Goal: Information Seeking & Learning: Learn about a topic

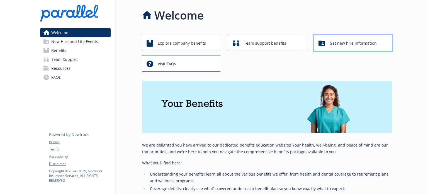
click at [325, 41] on icon "button" at bounding box center [321, 42] width 7 height 5
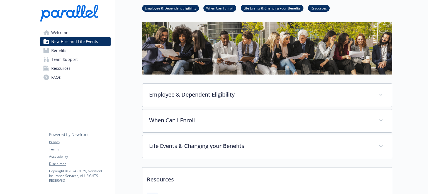
scroll to position [56, 0]
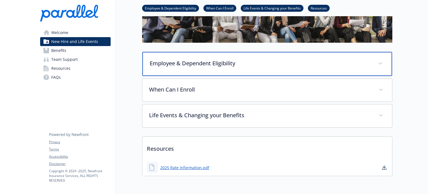
click at [376, 63] on span at bounding box center [380, 63] width 9 height 9
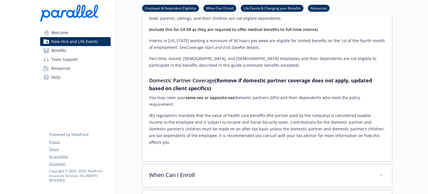
scroll to position [278, 0]
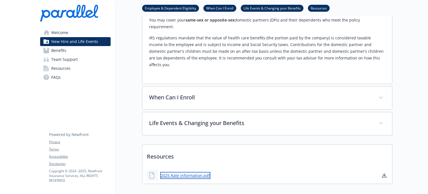
click at [189, 172] on link "2025 Rate Information.pdf" at bounding box center [185, 175] width 50 height 7
click at [167, 6] on link "Employee & Dependent Eligibility" at bounding box center [170, 7] width 57 height 5
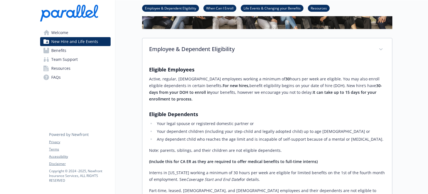
scroll to position [0, 4]
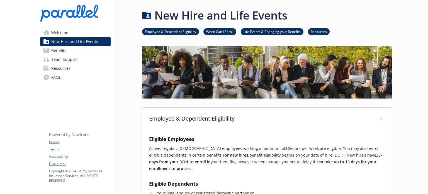
click at [57, 52] on span "Benefits" at bounding box center [58, 50] width 15 height 9
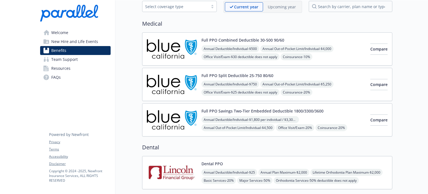
scroll to position [0, 4]
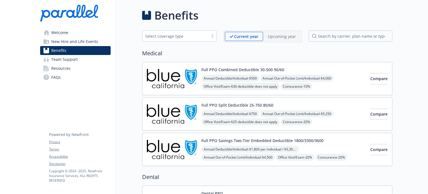
click at [59, 41] on span "New Hire and Life Events" at bounding box center [74, 41] width 47 height 9
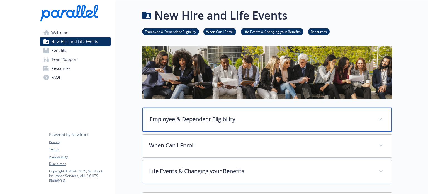
click at [218, 122] on p "Employee & Dependent Eligibility" at bounding box center [261, 119] width 222 height 8
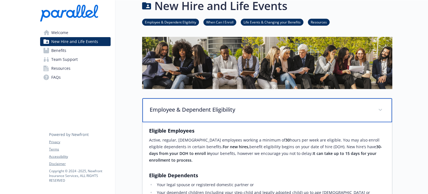
scroll to position [0, 4]
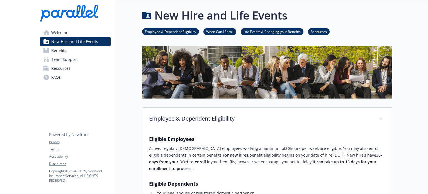
click at [77, 29] on link "Welcome" at bounding box center [75, 32] width 70 height 9
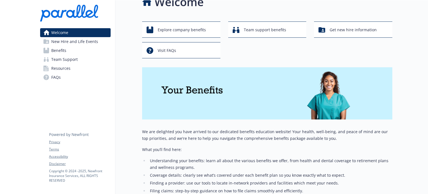
scroll to position [0, 4]
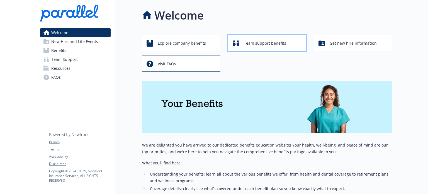
click at [232, 46] on div "Team support benefits" at bounding box center [267, 43] width 71 height 11
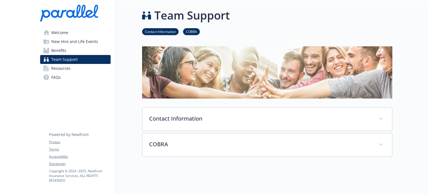
click at [86, 48] on link "Benefits" at bounding box center [75, 50] width 70 height 9
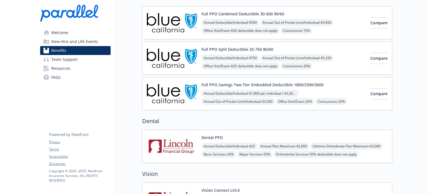
click at [292, 104] on span "Office Visit/Exam - 20%" at bounding box center [295, 101] width 38 height 7
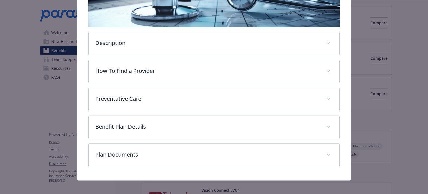
scroll to position [127, 0]
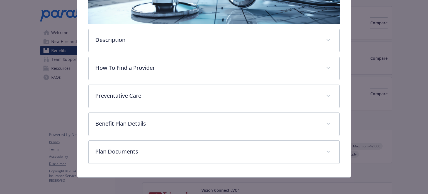
click at [261, 54] on div "Description The Full PPO Savings Two Tier Embedded Deductible 2250/3200/4500 Hi…" at bounding box center [213, 68] width 251 height 192
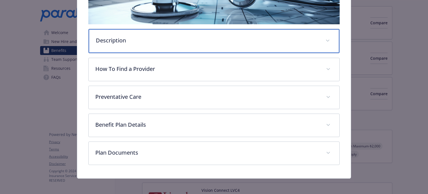
click at [266, 47] on div "Description" at bounding box center [214, 41] width 250 height 24
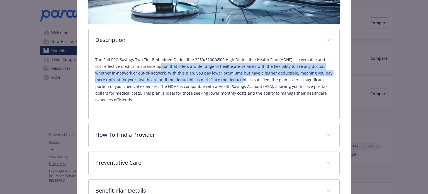
drag, startPoint x: 149, startPoint y: 63, endPoint x: 226, endPoint y: 77, distance: 78.4
click at [226, 77] on p "The Full PPO Savings Two Tier Embedded Deductible 2250/3200/4500 High Deductibl…" at bounding box center [213, 79] width 237 height 47
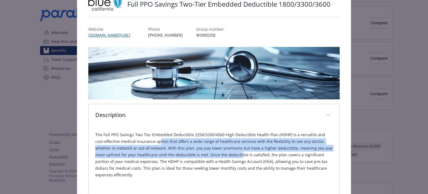
scroll to position [0, 0]
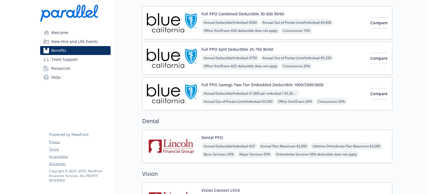
click at [70, 40] on span "New Hire and Life Events" at bounding box center [74, 41] width 47 height 9
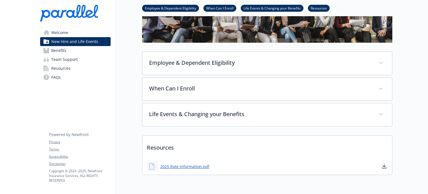
click at [62, 32] on span "Welcome" at bounding box center [59, 32] width 17 height 9
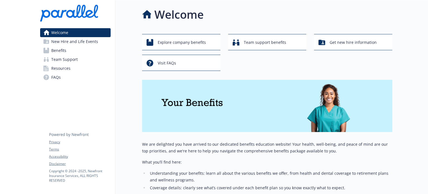
scroll to position [0, 4]
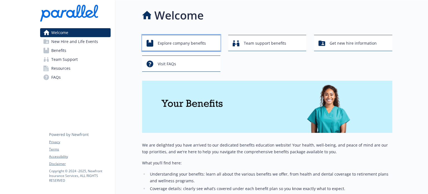
click at [175, 47] on span "Explore company benefits" at bounding box center [182, 43] width 48 height 11
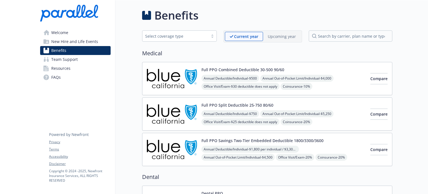
click at [82, 35] on link "Welcome" at bounding box center [75, 32] width 70 height 9
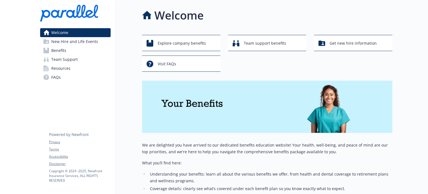
click at [84, 40] on span "New Hire and Life Events" at bounding box center [74, 41] width 47 height 9
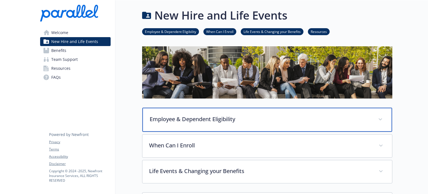
click at [197, 119] on p "Employee & Dependent Eligibility" at bounding box center [261, 119] width 222 height 8
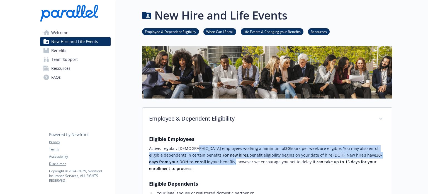
drag, startPoint x: 185, startPoint y: 148, endPoint x: 185, endPoint y: 162, distance: 14.2
click at [185, 162] on p "Active, regular, [DEMOGRAPHIC_DATA] employees working a minimum of 30 hours per…" at bounding box center [267, 158] width 236 height 27
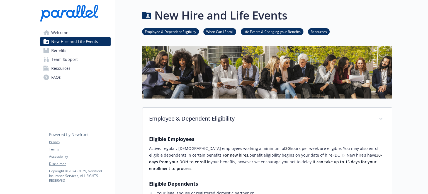
click at [189, 164] on p "Active, regular, [DEMOGRAPHIC_DATA] employees working a minimum of 30 hours per…" at bounding box center [267, 158] width 236 height 27
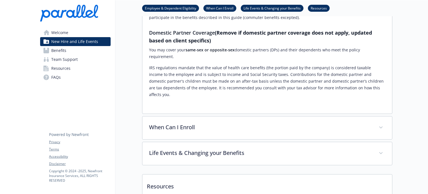
scroll to position [251, 4]
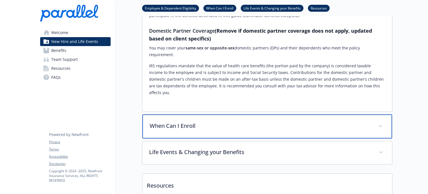
click at [208, 114] on div "When Can I Enroll" at bounding box center [266, 126] width 249 height 24
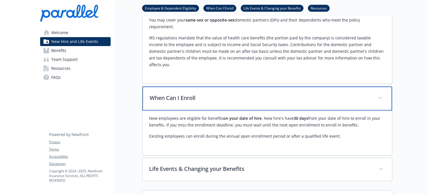
scroll to position [337, 4]
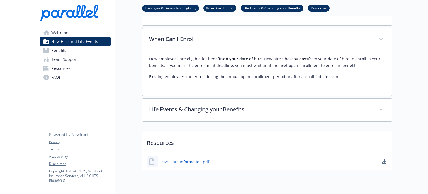
click at [74, 66] on link "Resources" at bounding box center [75, 68] width 70 height 9
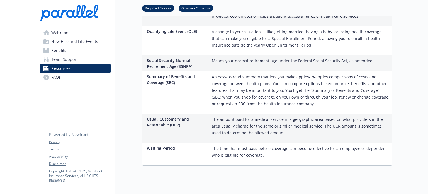
scroll to position [917, 4]
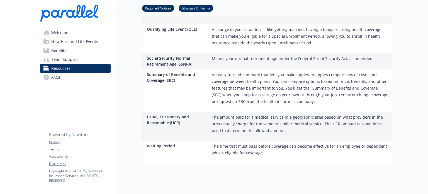
click at [74, 79] on link "FAQs" at bounding box center [75, 77] width 70 height 9
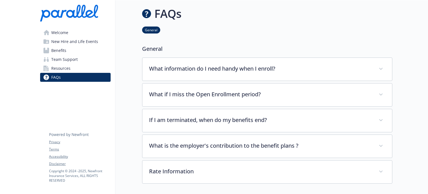
scroll to position [0, 4]
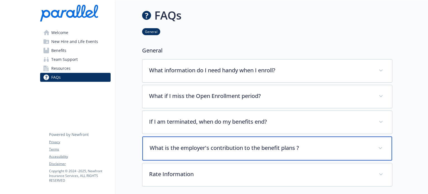
click at [277, 147] on p "What is the employer's contribution to the benefit plans ?" at bounding box center [261, 147] width 222 height 8
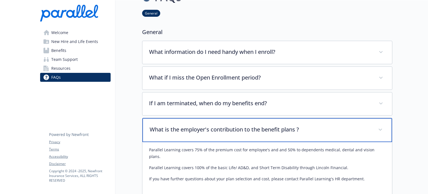
scroll to position [28, 4]
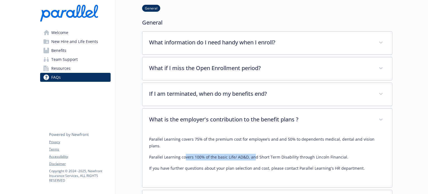
drag, startPoint x: 179, startPoint y: 144, endPoint x: 247, endPoint y: 148, distance: 68.3
click at [247, 148] on div "Parallel Learning covers 75% of the premium cost for employee's and and 50% to …" at bounding box center [267, 154] width 236 height 36
drag, startPoint x: 170, startPoint y: 138, endPoint x: 148, endPoint y: 134, distance: 22.6
click at [170, 138] on p "Parallel Learning covers 75% of the premium cost for employee's and and 50% to …" at bounding box center [267, 142] width 236 height 13
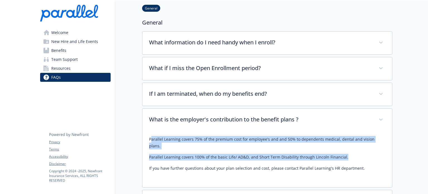
drag, startPoint x: 148, startPoint y: 136, endPoint x: 373, endPoint y: 143, distance: 225.7
click at [373, 143] on div "Parallel Learning covers 75% of the premium cost for employee's and and 50% to …" at bounding box center [267, 154] width 236 height 36
